Goal: Check status: Check status

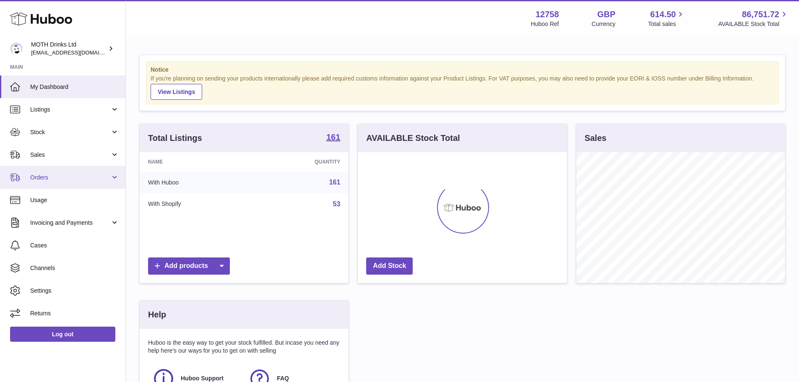
scroll to position [131, 209]
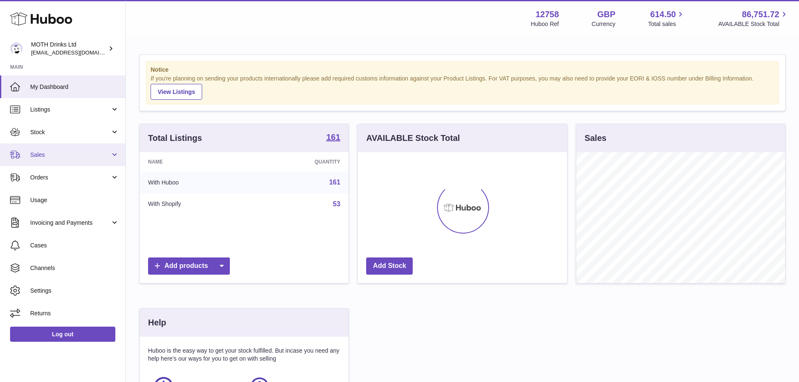
click at [49, 159] on link "Sales" at bounding box center [62, 154] width 125 height 23
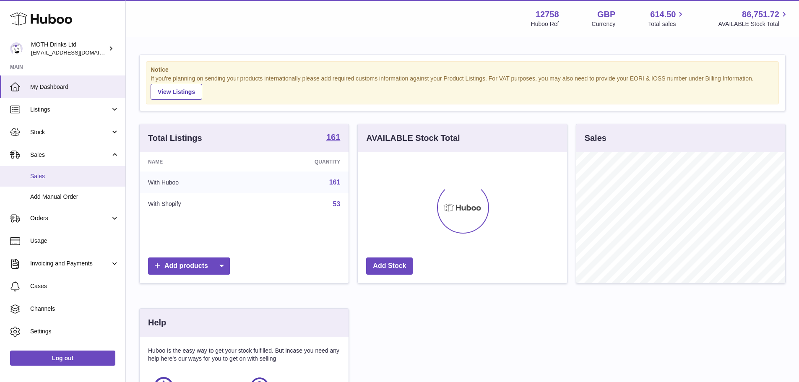
click at [61, 177] on span "Sales" at bounding box center [74, 176] width 89 height 8
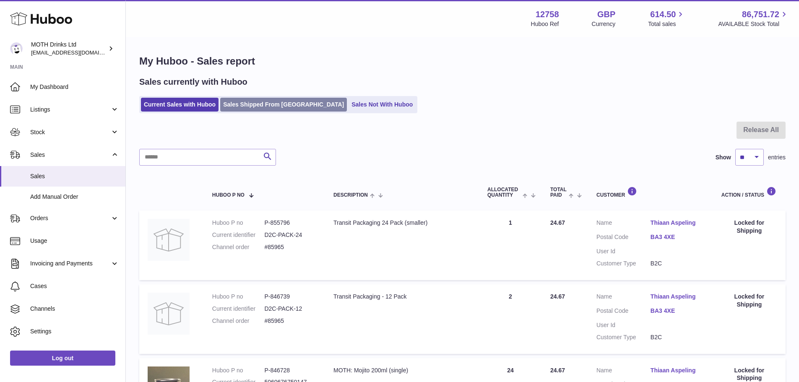
click at [228, 110] on link "Sales Shipped From [GEOGRAPHIC_DATA]" at bounding box center [283, 105] width 127 height 14
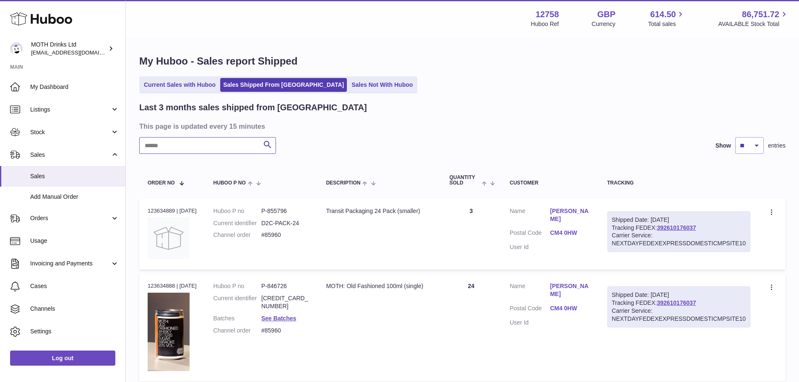
paste input "*****"
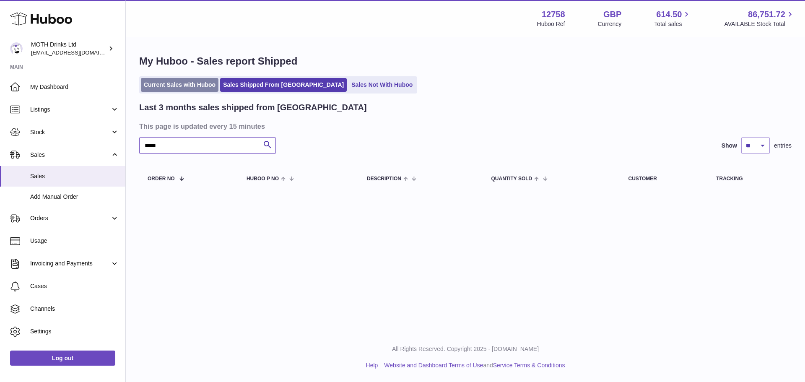
type input "*****"
click at [195, 89] on link "Current Sales with Huboo" at bounding box center [180, 85] width 78 height 14
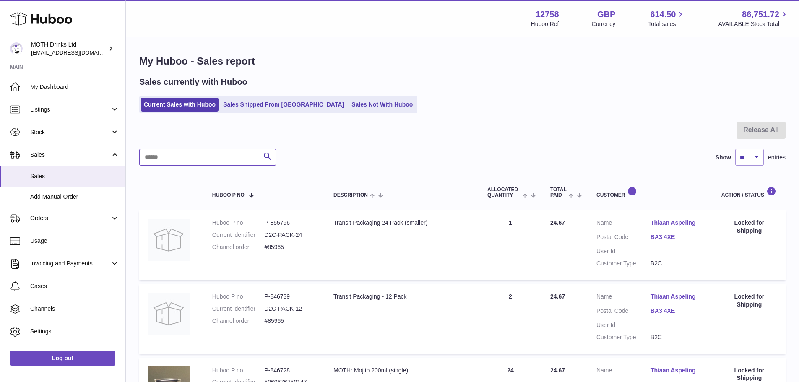
paste input "*****"
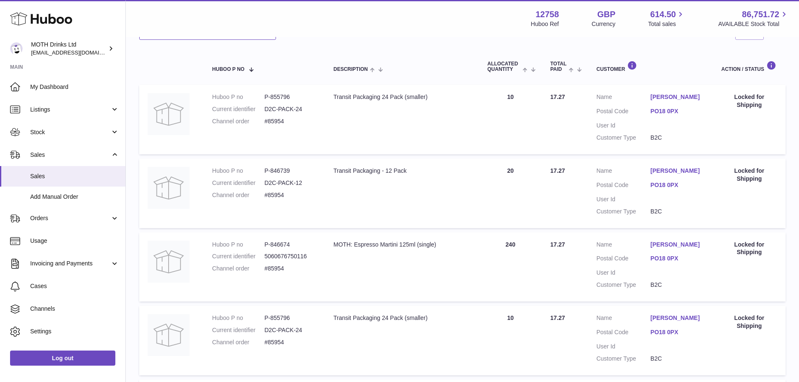
scroll to position [168, 0]
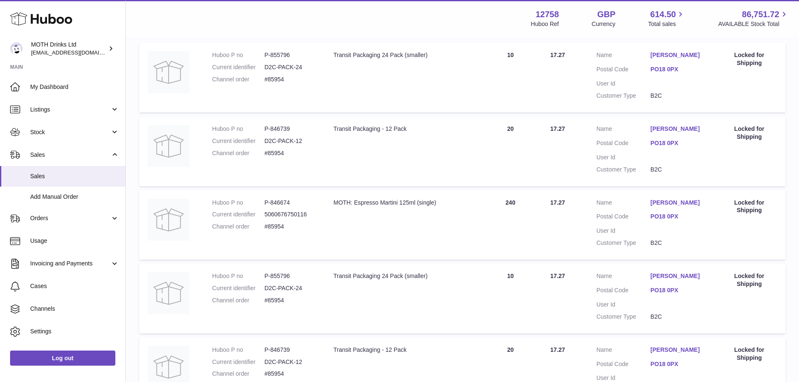
type input "*****"
click at [679, 202] on link "Emily Johnson" at bounding box center [677, 203] width 54 height 8
click at [514, 215] on div at bounding box center [399, 191] width 799 height 382
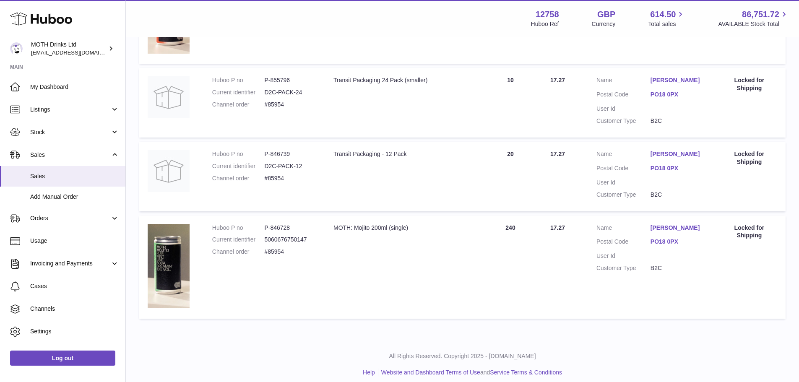
scroll to position [608, 0]
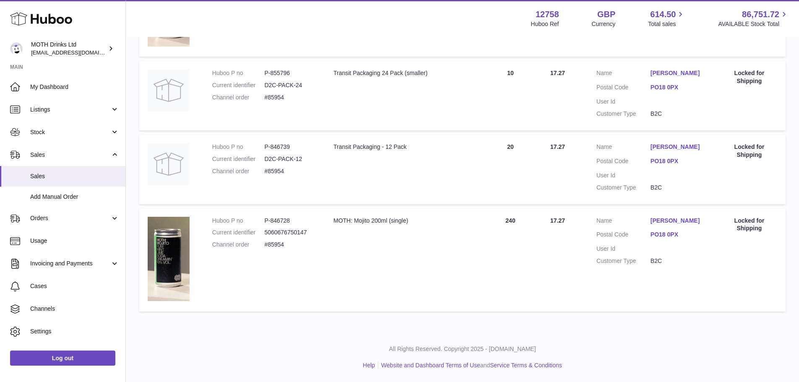
drag, startPoint x: 514, startPoint y: 215, endPoint x: 416, endPoint y: 255, distance: 106.4
click at [416, 255] on td "Description MOTH: Mojito 200ml (single)" at bounding box center [402, 260] width 154 height 104
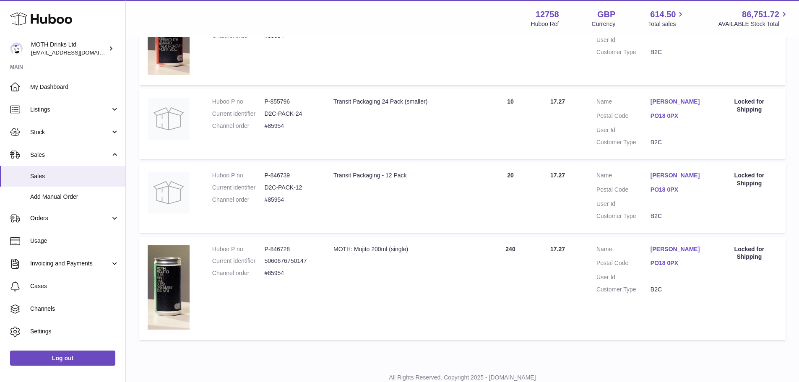
scroll to position [566, 0]
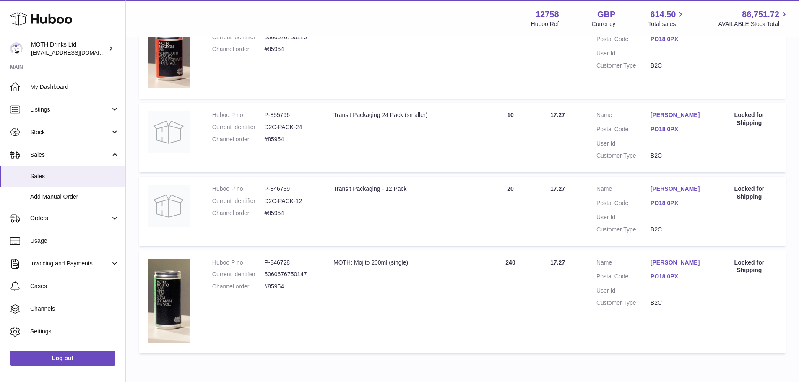
drag, startPoint x: 427, startPoint y: 248, endPoint x: 378, endPoint y: 263, distance: 51.3
click at [377, 263] on div "MOTH: Mojito 200ml (single)" at bounding box center [401, 263] width 137 height 8
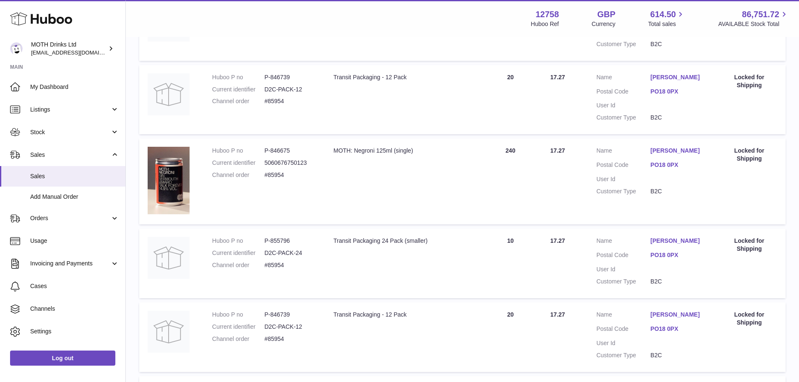
scroll to position [398, 0]
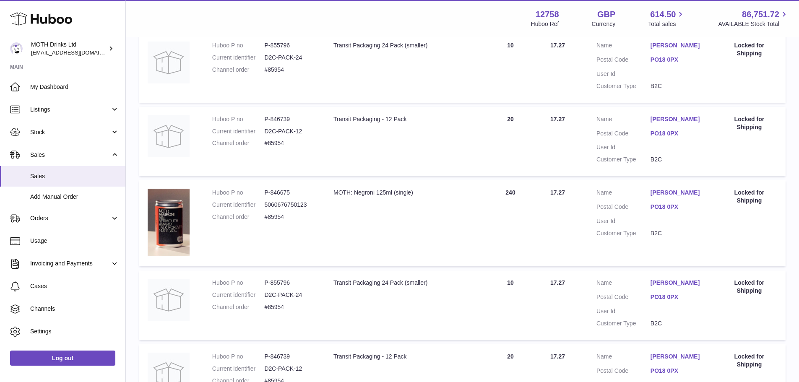
drag, startPoint x: 476, startPoint y: 268, endPoint x: 432, endPoint y: 269, distance: 44.0
click at [432, 269] on table "Huboo P no Description ALLOCATED Quantity Total paid Customer Action / Status H…" at bounding box center [462, 151] width 646 height 750
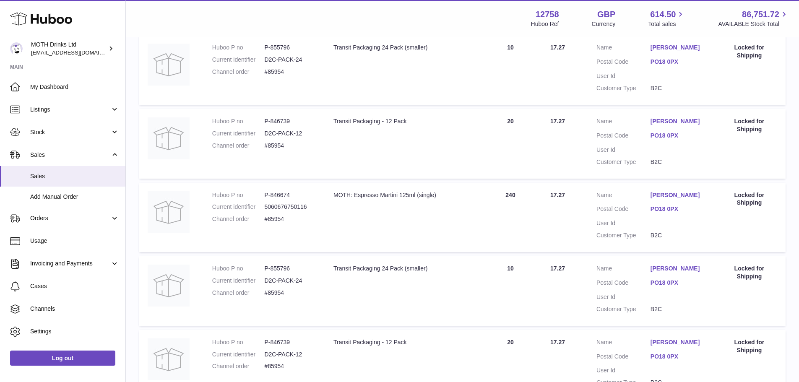
scroll to position [189, 0]
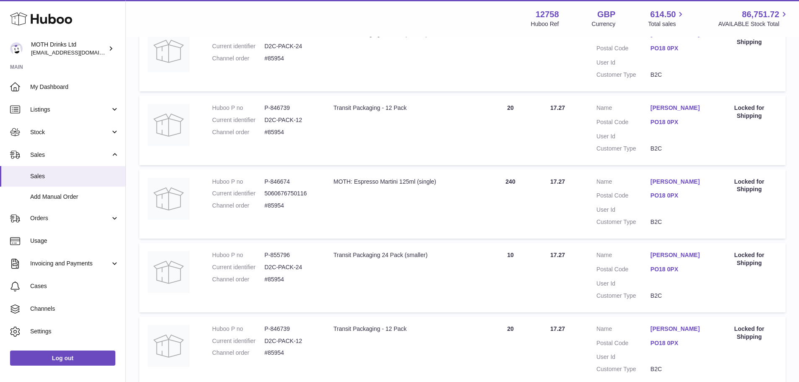
click at [668, 274] on dd "PO18 0PX" at bounding box center [677, 270] width 54 height 10
click at [663, 272] on link "PO18 0PX" at bounding box center [677, 269] width 54 height 8
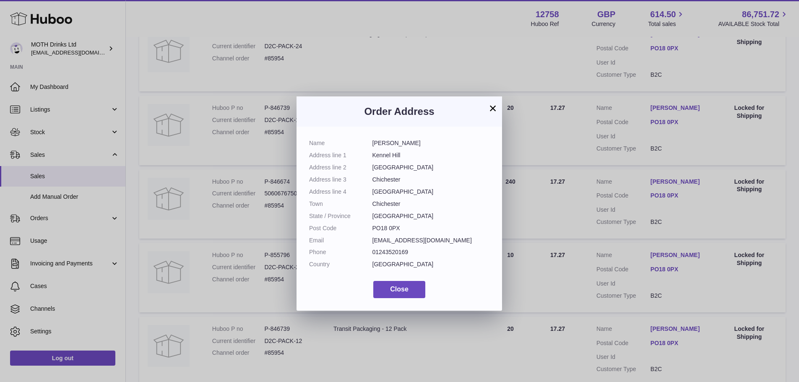
click at [548, 228] on div "× Order Address Name Emily Johnson Address line 1 Kennel Hill Address line 2 Go…" at bounding box center [399, 204] width 799 height 382
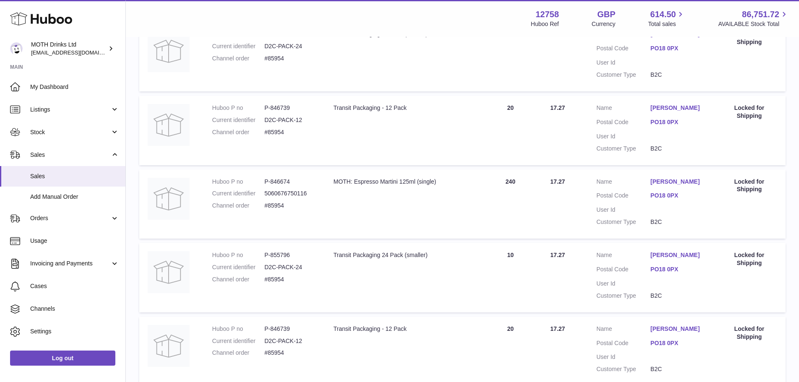
click at [381, 63] on td "Description Transit Packaging 24 Pack (smaller)" at bounding box center [402, 57] width 154 height 70
